Goal: Navigation & Orientation: Find specific page/section

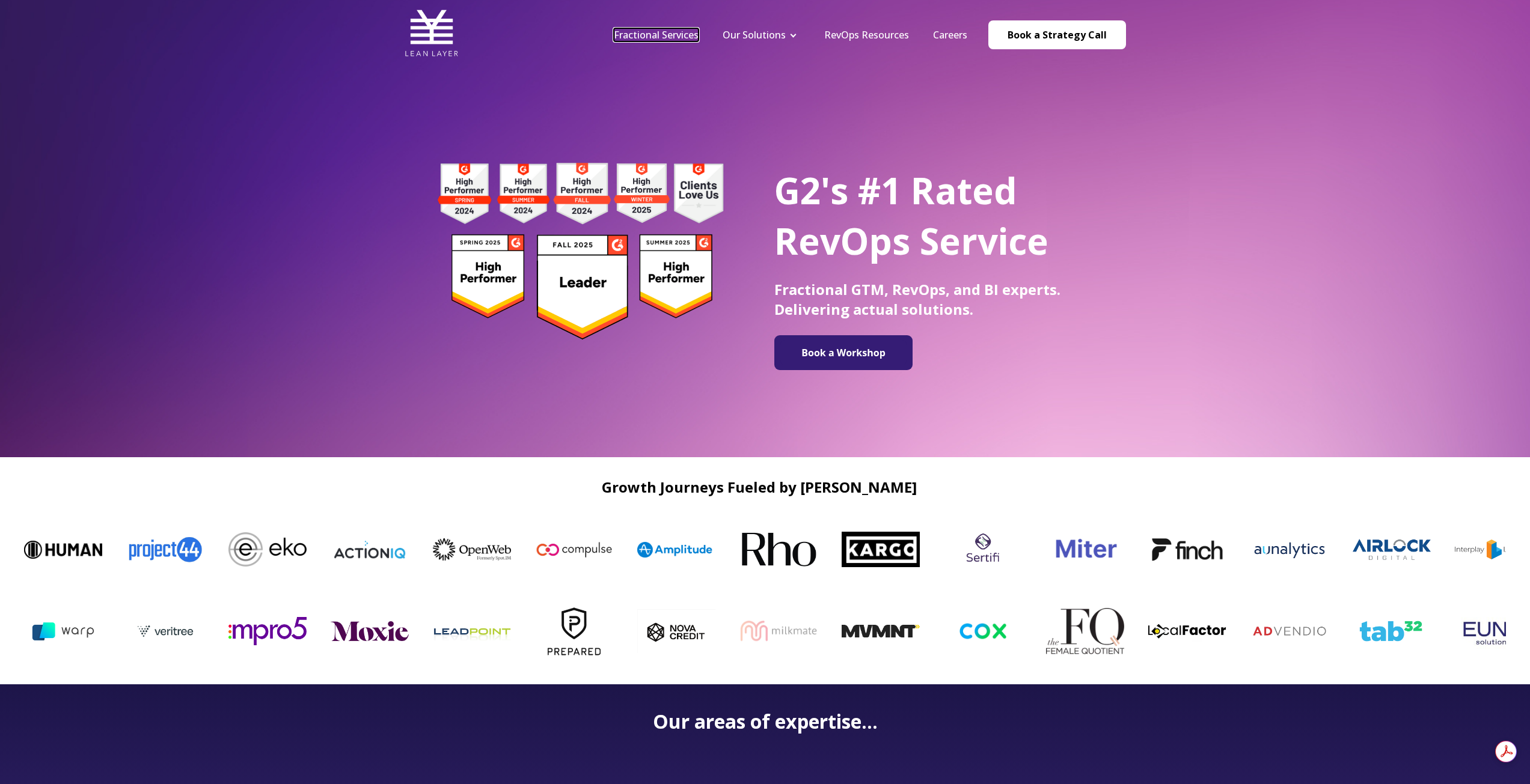
click at [619, 30] on link "Fractional Services" at bounding box center [656, 34] width 84 height 13
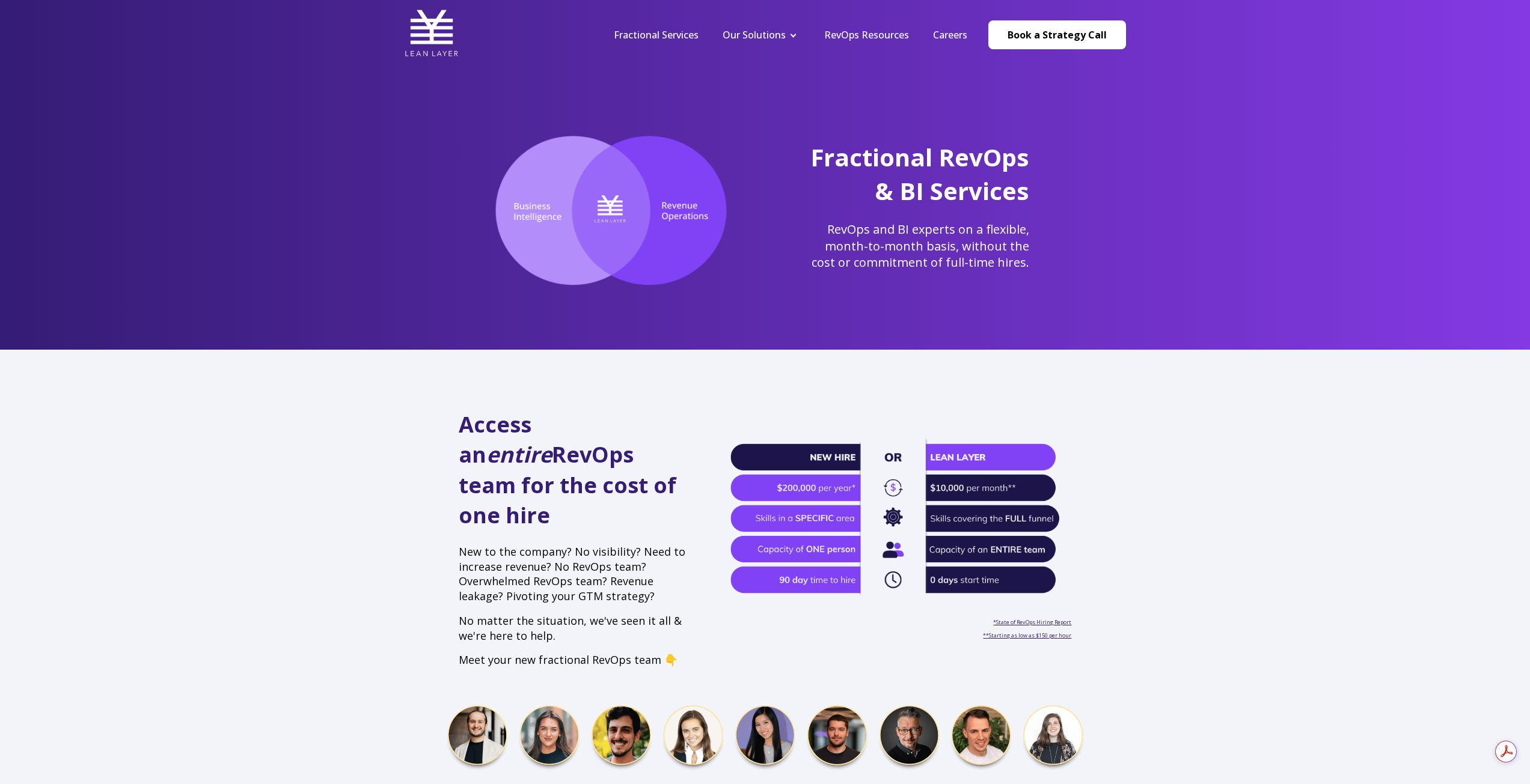
click at [772, 51] on link "Revenue Tech" at bounding box center [761, 56] width 101 height 23
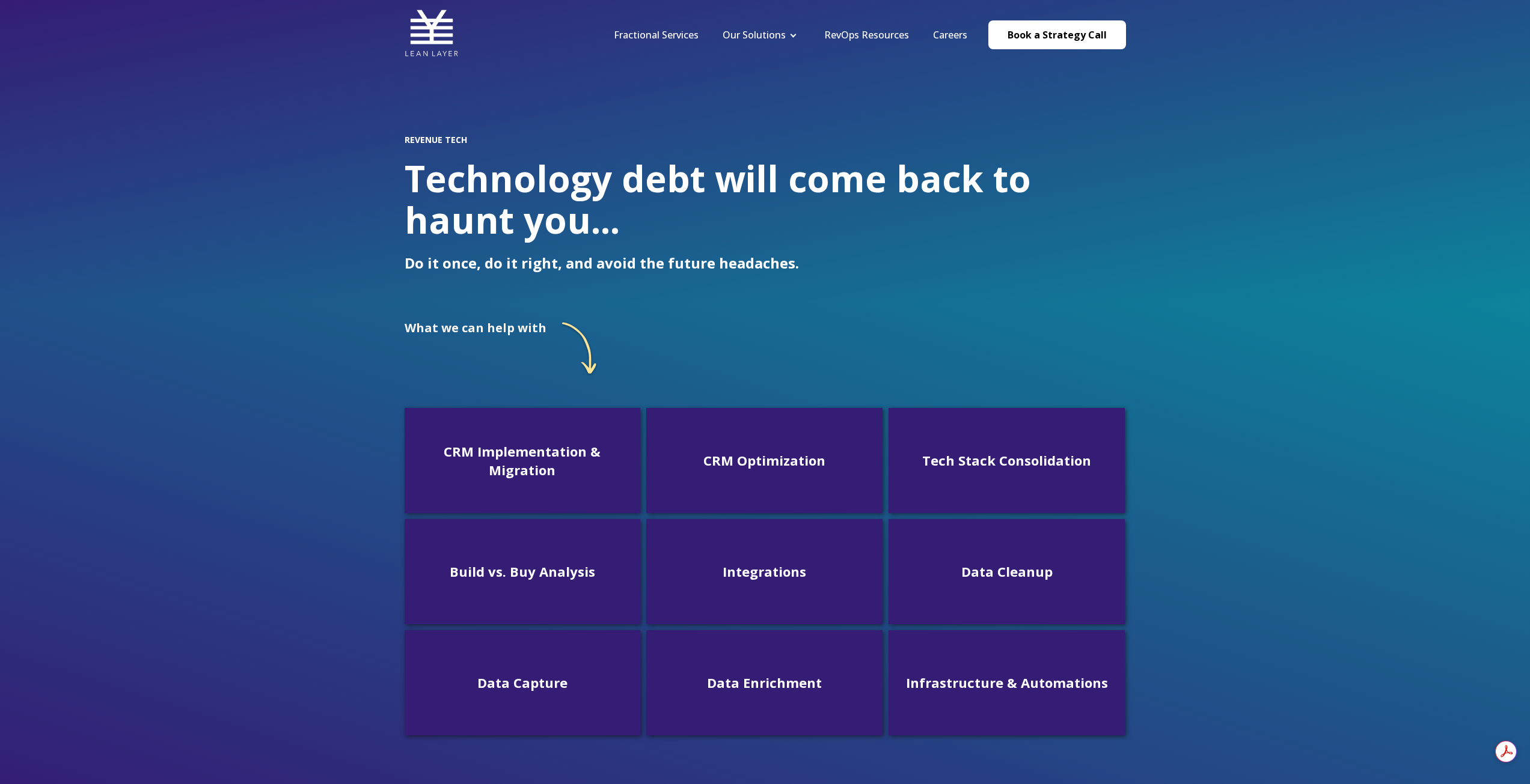
click at [795, 77] on link "Revenue Analytics" at bounding box center [761, 78] width 101 height 23
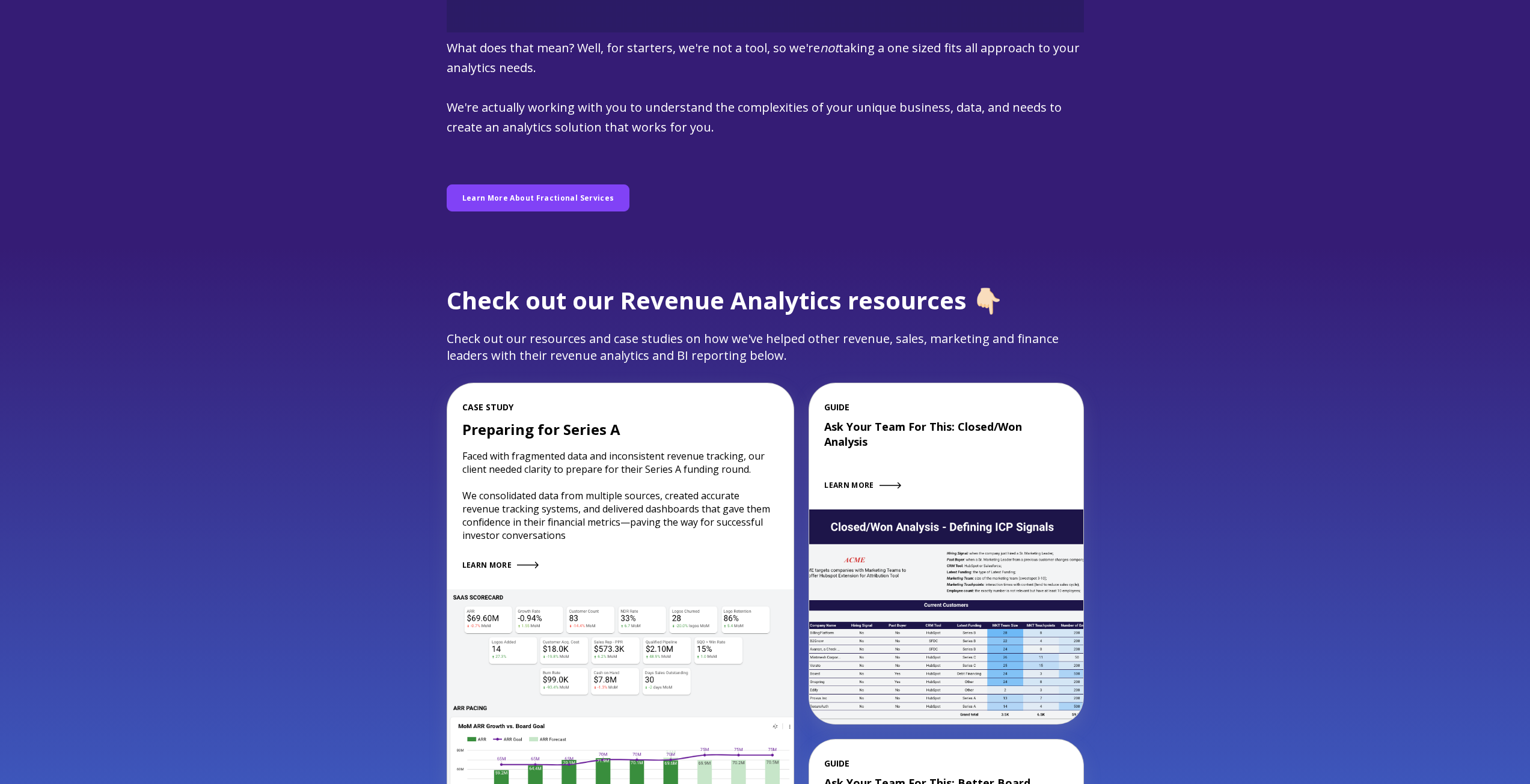
scroll to position [1262, 0]
